Goal: Obtain resource: Obtain resource

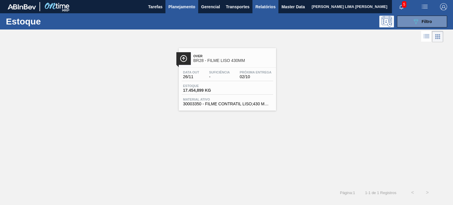
click at [269, 7] on span "Relatórios" at bounding box center [266, 6] width 20 height 7
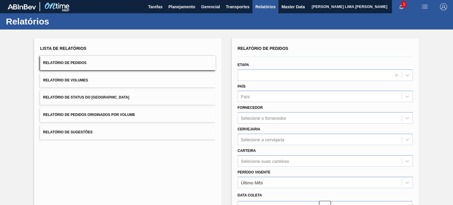
click at [116, 77] on button "Relatório de Volumes" at bounding box center [127, 80] width 175 height 14
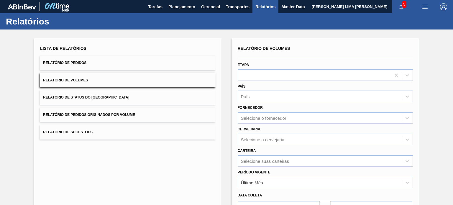
click at [129, 63] on button "Relatório de Pedidos" at bounding box center [127, 63] width 175 height 14
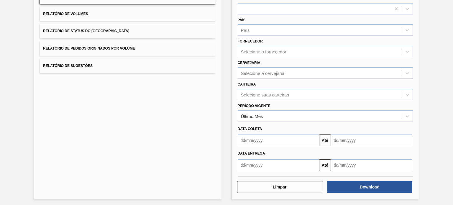
scroll to position [67, 0]
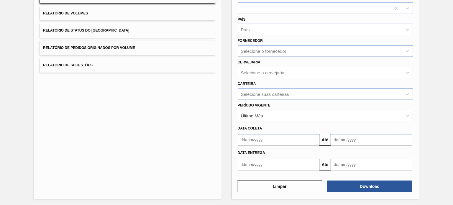
click at [271, 115] on div "Último Mês" at bounding box center [320, 115] width 164 height 9
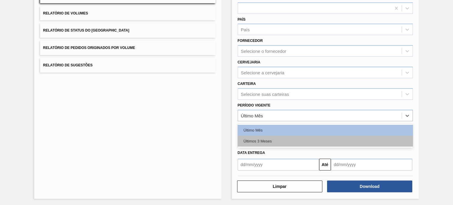
click at [266, 141] on div "Últimos 3 Meses" at bounding box center [325, 141] width 175 height 11
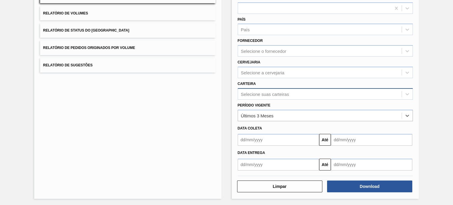
click at [283, 98] on div "Selecione suas carteiras" at bounding box center [325, 94] width 175 height 12
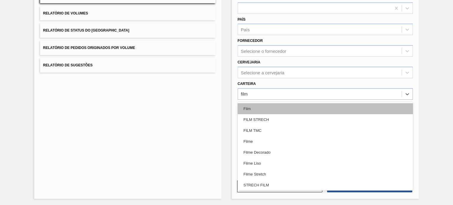
type input "filme"
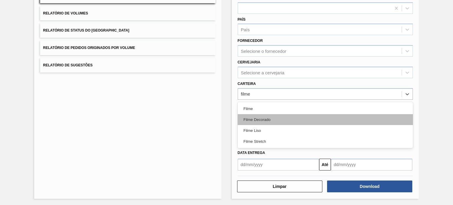
click at [271, 116] on div "Filme Decorado" at bounding box center [325, 119] width 175 height 11
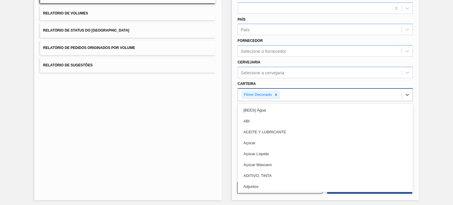
click at [281, 89] on div "Filme Decorado" at bounding box center [320, 95] width 164 height 12
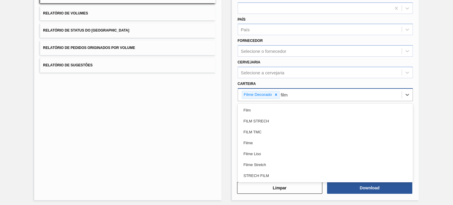
type input "filme"
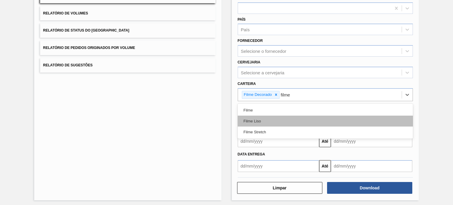
click at [276, 121] on div "Filme Liso" at bounding box center [325, 121] width 175 height 11
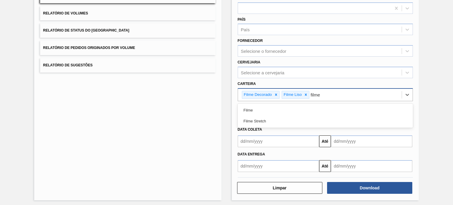
type input "filme"
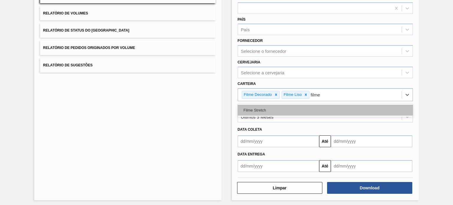
click at [299, 107] on div "Filme Stretch" at bounding box center [325, 110] width 175 height 11
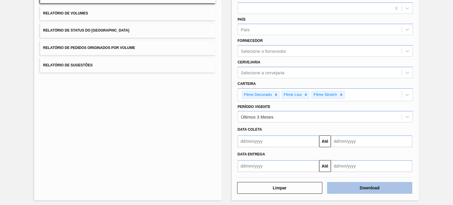
click at [353, 185] on button "Download" at bounding box center [369, 188] width 85 height 12
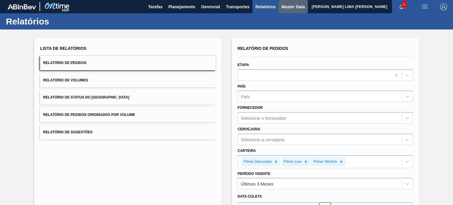
drag, startPoint x: 282, startPoint y: 9, endPoint x: 278, endPoint y: 11, distance: 4.4
click at [281, 9] on span "Master Data" at bounding box center [292, 6] width 23 height 7
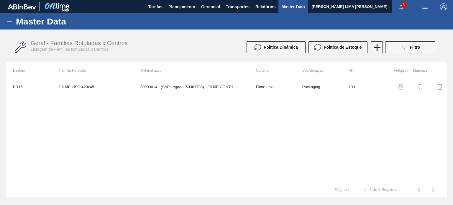
click at [6, 23] on icon at bounding box center [9, 21] width 7 height 7
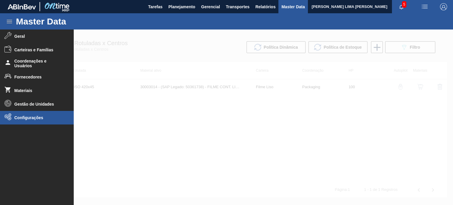
click at [35, 116] on span "Configurações" at bounding box center [38, 117] width 49 height 5
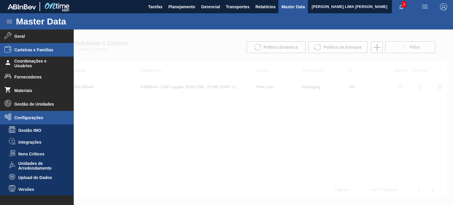
click at [32, 50] on span "Carteiras e Famílias" at bounding box center [38, 50] width 49 height 5
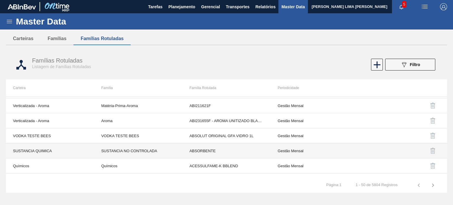
scroll to position [649, 0]
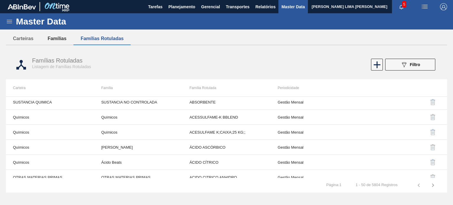
click at [52, 37] on button "Famílias" at bounding box center [56, 38] width 33 height 12
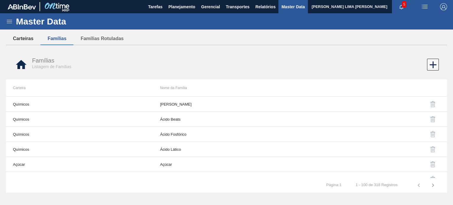
click at [30, 38] on button "Carteiras" at bounding box center [23, 38] width 35 height 12
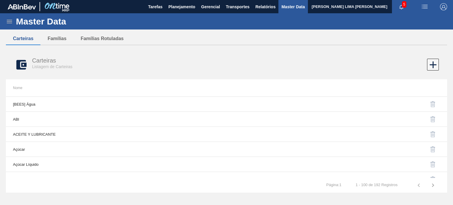
click at [12, 21] on icon at bounding box center [9, 22] width 5 height 4
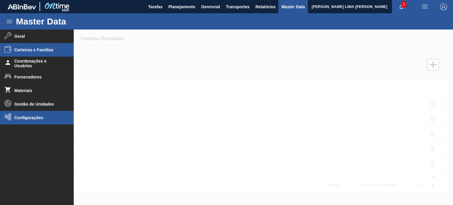
click at [33, 117] on span "Configurações" at bounding box center [38, 117] width 49 height 5
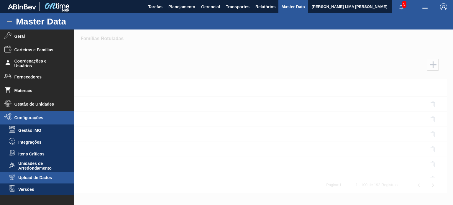
click at [31, 176] on span "Upload de Dados" at bounding box center [40, 177] width 45 height 5
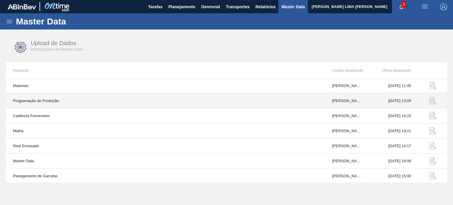
scroll to position [61, 0]
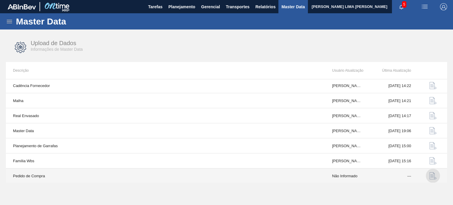
click at [430, 176] on img "button" at bounding box center [433, 175] width 7 height 7
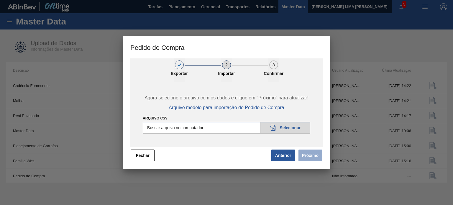
click at [201, 124] on input "Arquivo CSV" at bounding box center [227, 128] width 168 height 12
click at [149, 152] on button "Fechar" at bounding box center [143, 156] width 24 height 12
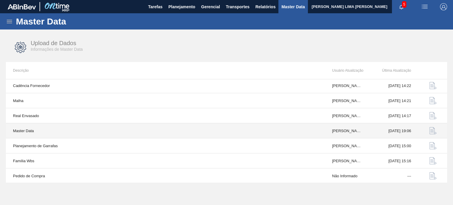
click at [432, 129] on img "button" at bounding box center [433, 130] width 7 height 7
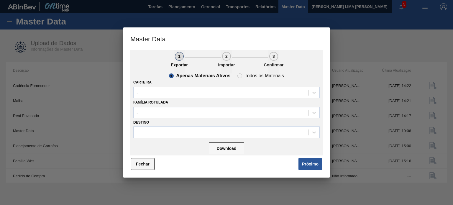
click at [142, 163] on button "Fechar" at bounding box center [143, 164] width 24 height 12
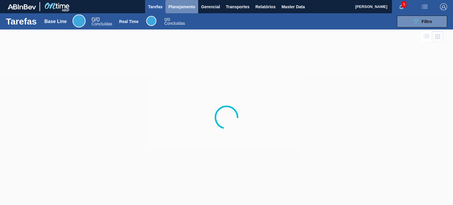
click at [183, 8] on span "Planejamento" at bounding box center [181, 6] width 27 height 7
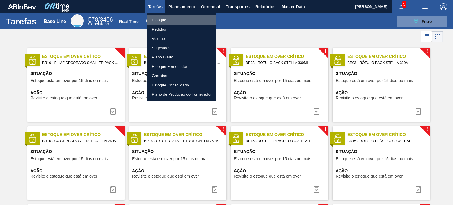
click at [175, 19] on li "Estoque" at bounding box center [181, 19] width 69 height 9
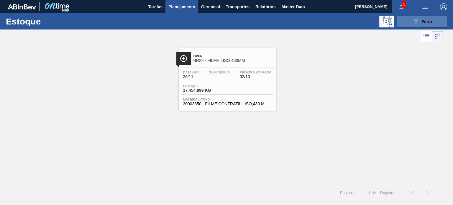
click at [410, 26] on button "089F7B8B-B2A5-4AFE-B5C0-19BA573D28AC Filtro" at bounding box center [422, 22] width 50 height 12
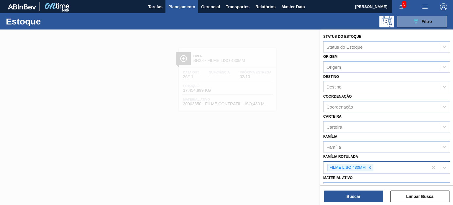
click at [365, 168] on div "FILME LISO 430MM" at bounding box center [347, 167] width 39 height 7
click at [369, 166] on icon at bounding box center [370, 168] width 4 height 4
click at [368, 166] on icon at bounding box center [370, 168] width 4 height 4
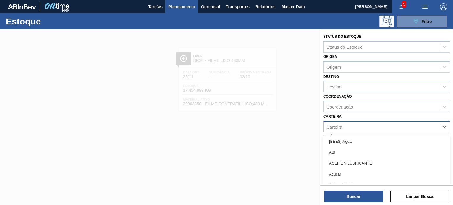
click at [342, 125] on div "Carteira" at bounding box center [335, 126] width 16 height 5
type input "g"
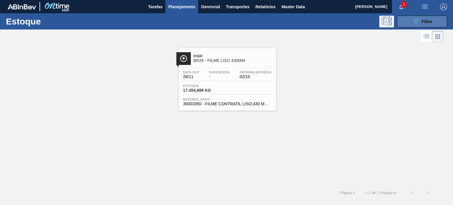
click at [407, 24] on button "089F7B8B-B2A5-4AFE-B5C0-19BA573D28AC Filtro" at bounding box center [422, 22] width 50 height 12
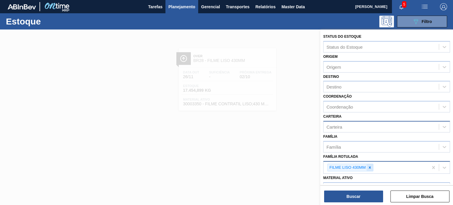
click at [371, 166] on icon at bounding box center [370, 168] width 4 height 4
click at [357, 126] on div "Carteira" at bounding box center [381, 126] width 115 height 9
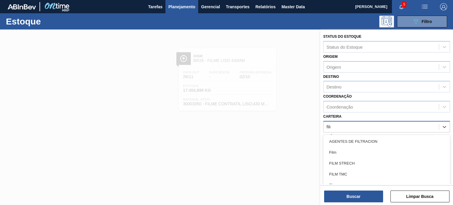
type input "filme"
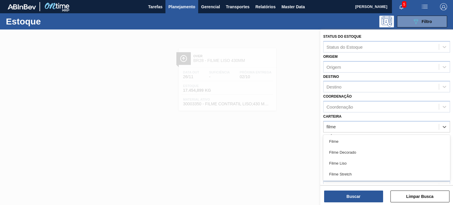
click at [349, 140] on div "Filme" at bounding box center [386, 141] width 127 height 11
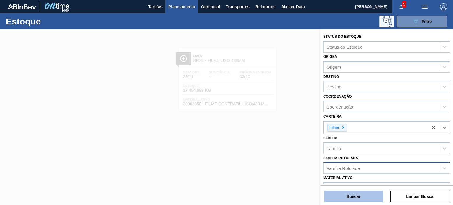
drag, startPoint x: 361, startPoint y: 202, endPoint x: 361, endPoint y: 199, distance: 3.9
click at [361, 202] on div "Status do Estoque Status do Estoque Origem Origem Destino Destino Coordenação C…" at bounding box center [386, 118] width 133 height 177
click at [361, 199] on button "Buscar" at bounding box center [353, 197] width 59 height 12
